Goal: Communication & Community: Answer question/provide support

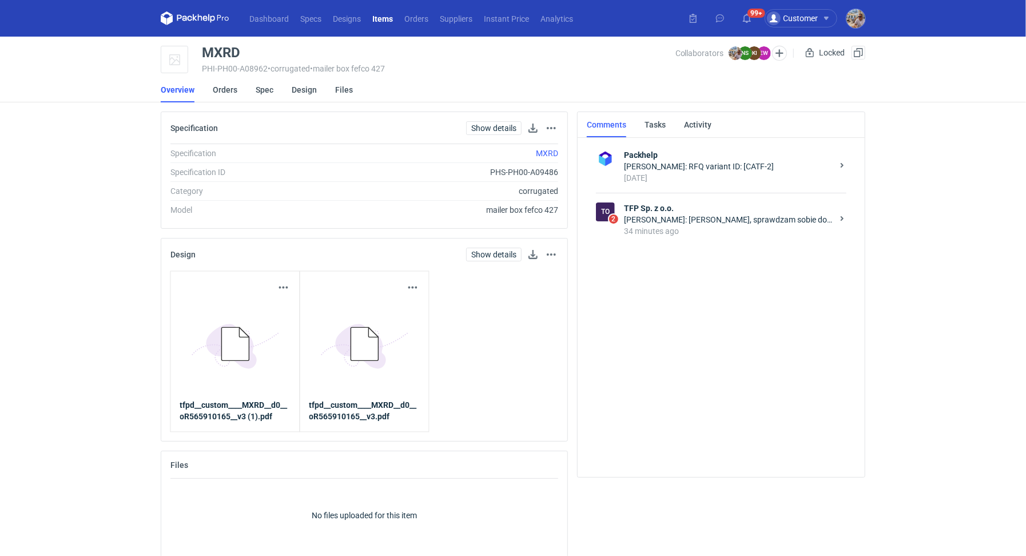
click at [682, 239] on div "To 2 TFP Sp. z o.o. [PERSON_NAME]: [PERSON_NAME], sprawdzam sobie dostępne akru…" at bounding box center [721, 219] width 251 height 53
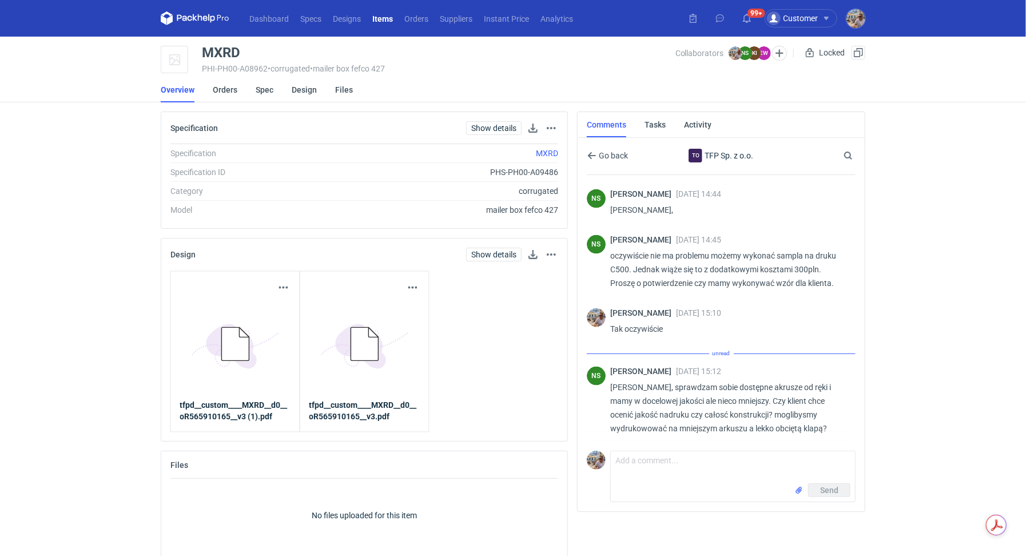
scroll to position [1014, 0]
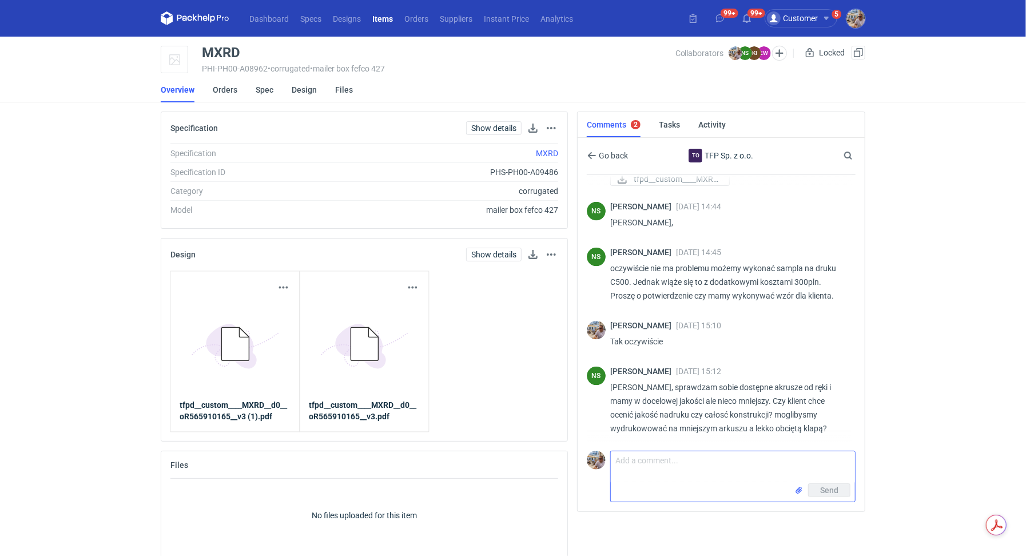
click at [686, 459] on textarea "Comment message" at bounding box center [733, 467] width 244 height 32
type textarea "Pani Natalio potrzebujemy całości konstrukcji 1:1"
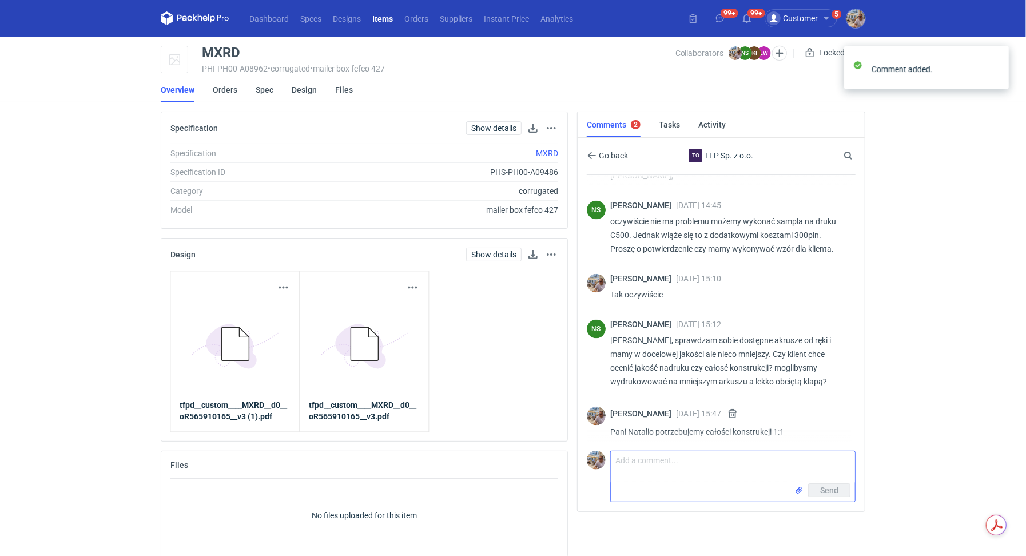
scroll to position [1065, 0]
